Goal: Register for event/course

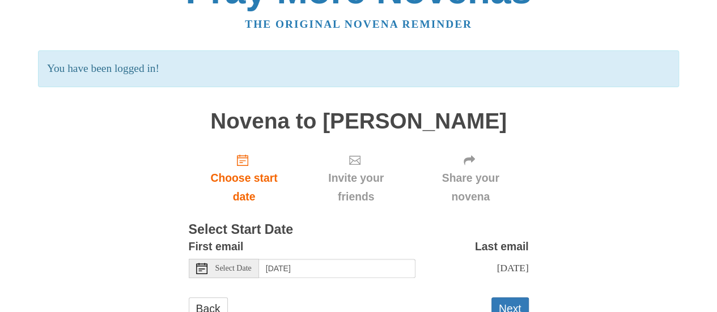
scroll to position [79, 0]
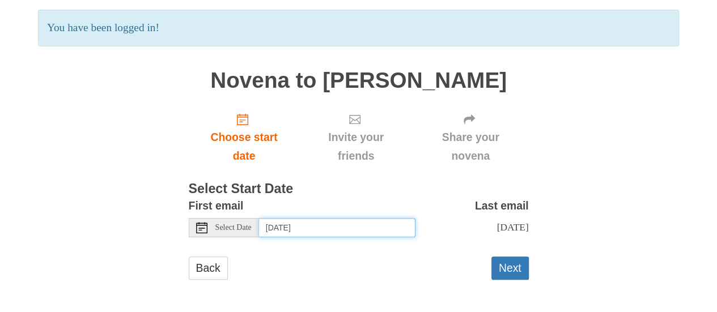
click at [288, 226] on input "[DATE]" at bounding box center [337, 227] width 156 height 19
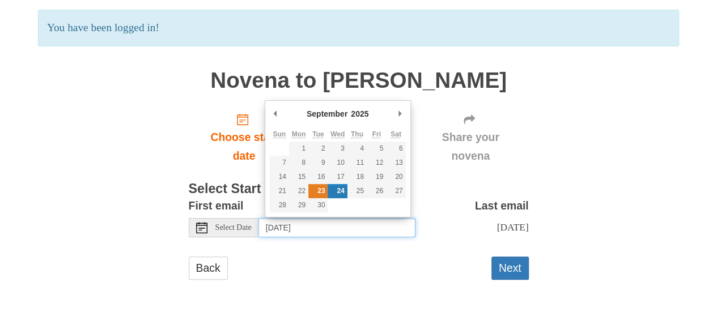
type input "[DATE]"
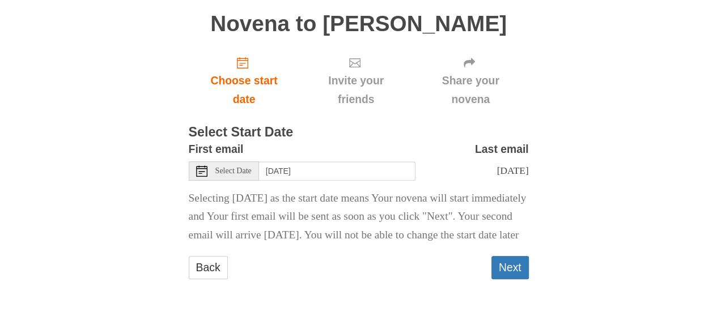
scroll to position [154, 0]
click at [519, 267] on button "Next" at bounding box center [510, 267] width 37 height 23
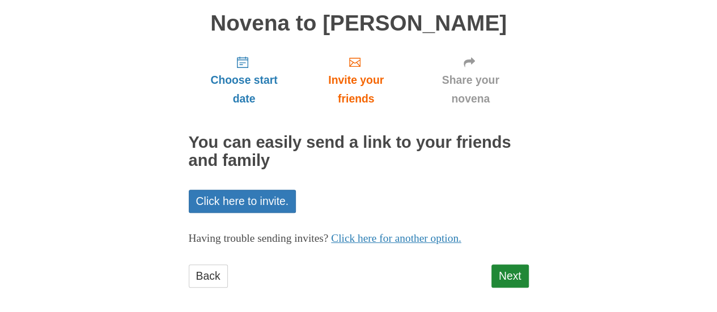
scroll to position [90, 0]
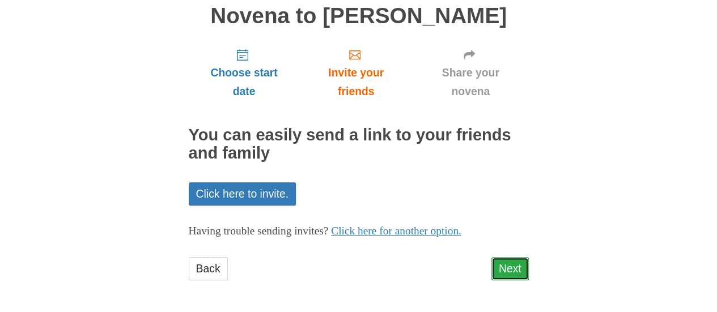
click at [501, 267] on link "Next" at bounding box center [510, 268] width 37 height 23
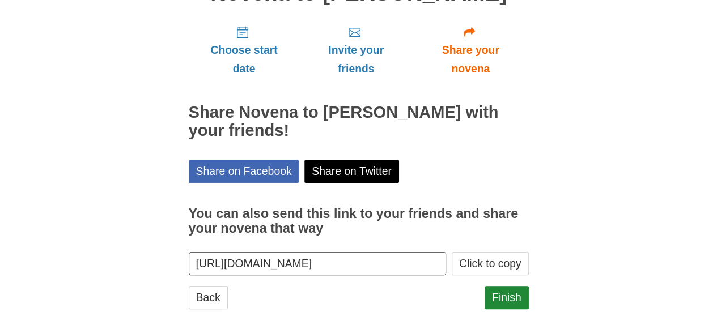
scroll to position [142, 0]
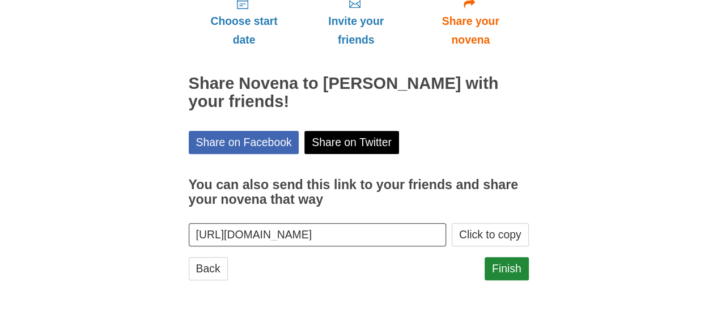
click at [391, 227] on input "https://www.praymorenovenas.com/novena-to-padre-pio/1245380" at bounding box center [318, 234] width 258 height 23
